Goal: Information Seeking & Learning: Learn about a topic

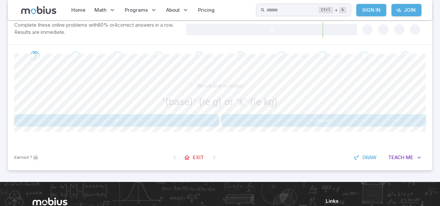
click at [173, 117] on button "k" at bounding box center [116, 120] width 205 height 12
click at [173, 117] on button "G" at bounding box center [116, 120] width 205 height 12
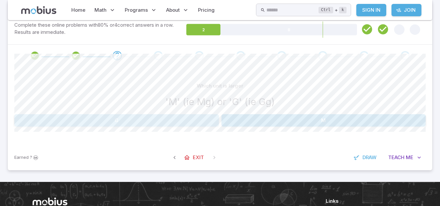
click at [173, 117] on button "G" at bounding box center [116, 120] width 205 height 12
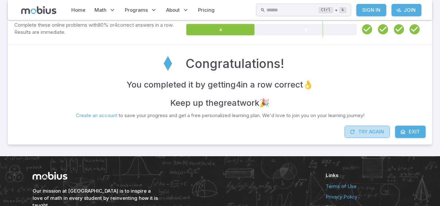
click at [358, 132] on button "Try Again" at bounding box center [367, 132] width 45 height 12
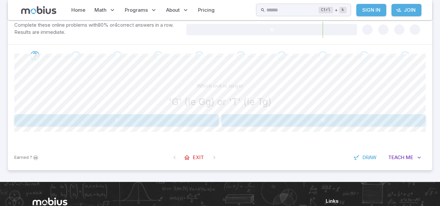
click at [197, 118] on button "T" at bounding box center [116, 120] width 205 height 12
click at [185, 124] on button "k" at bounding box center [116, 120] width 205 height 12
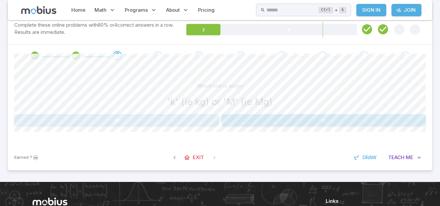
click at [211, 124] on button "M" at bounding box center [116, 120] width 205 height 12
click at [211, 124] on button "k" at bounding box center [116, 120] width 205 height 12
